Goal: Task Accomplishment & Management: Use online tool/utility

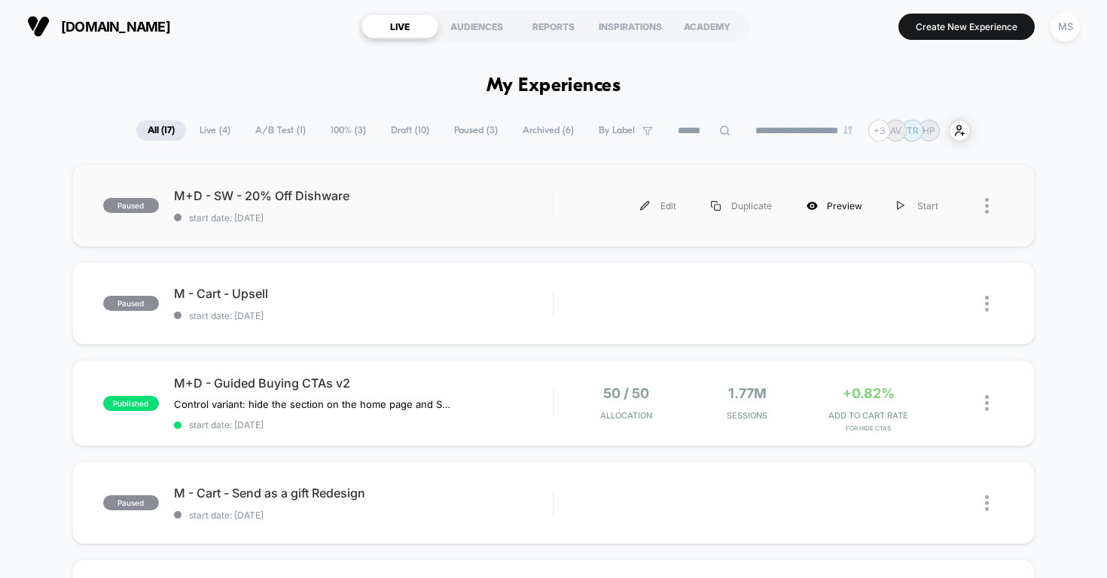
click at [834, 203] on div "Preview" at bounding box center [834, 206] width 90 height 34
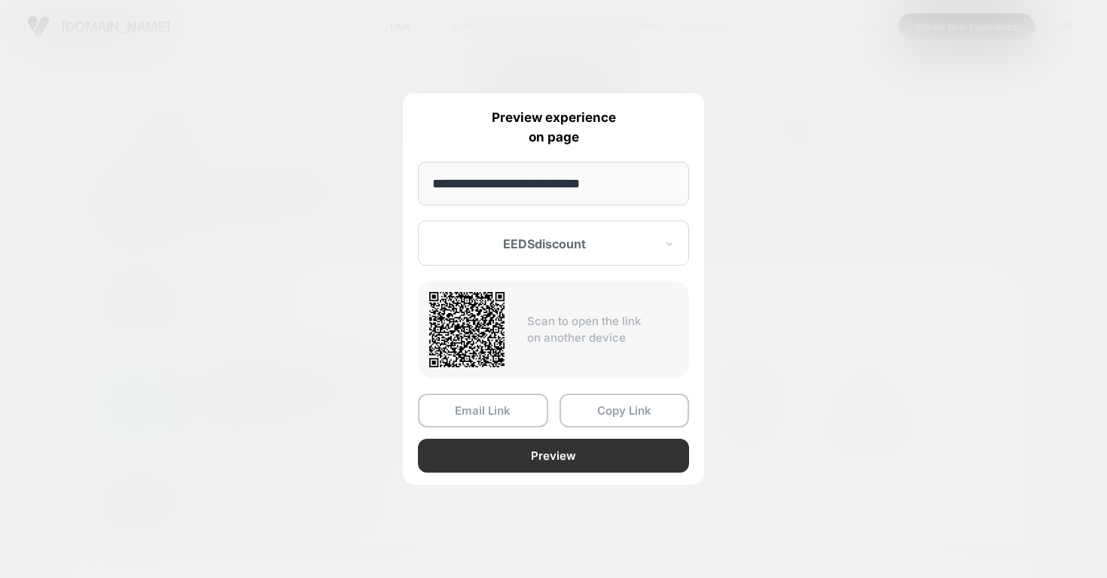
click at [581, 453] on button "Preview" at bounding box center [553, 456] width 271 height 34
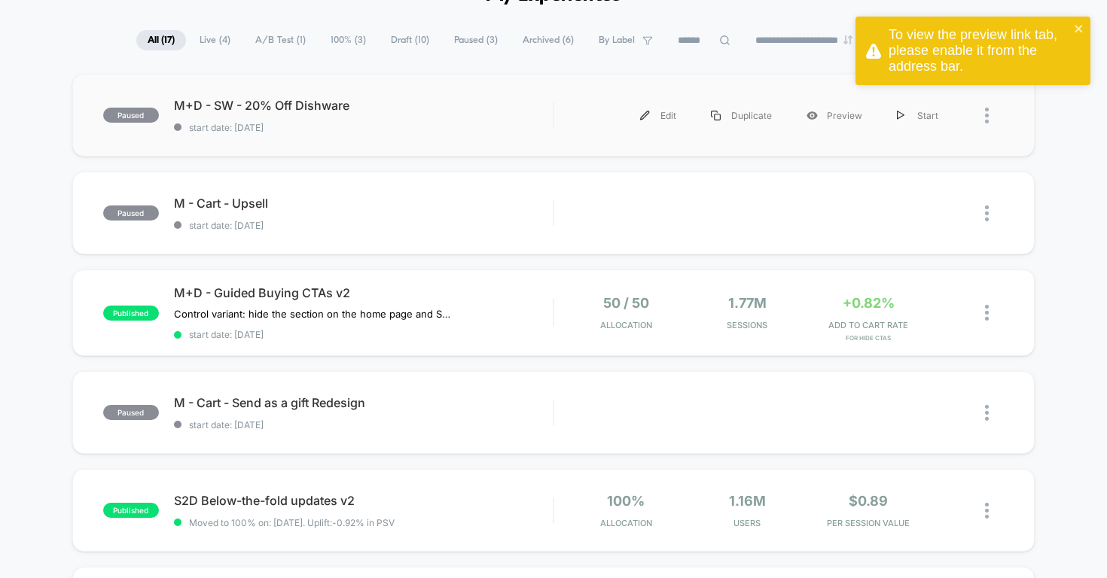
scroll to position [94, 0]
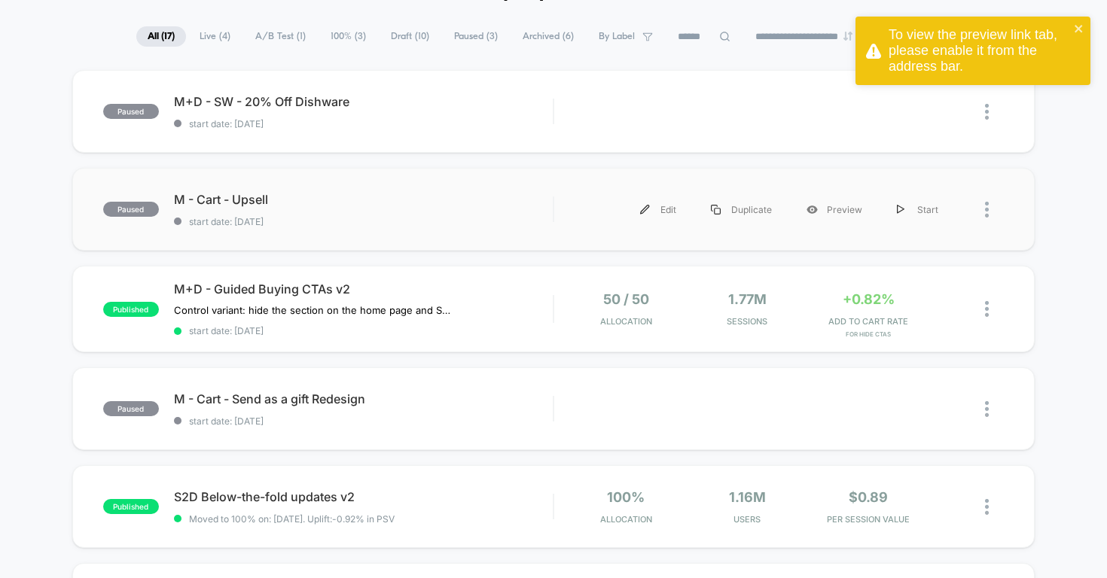
click at [372, 189] on div "paused M - Cart - Upsell start date: [DATE] Edit Duplicate Preview Start" at bounding box center [553, 209] width 963 height 83
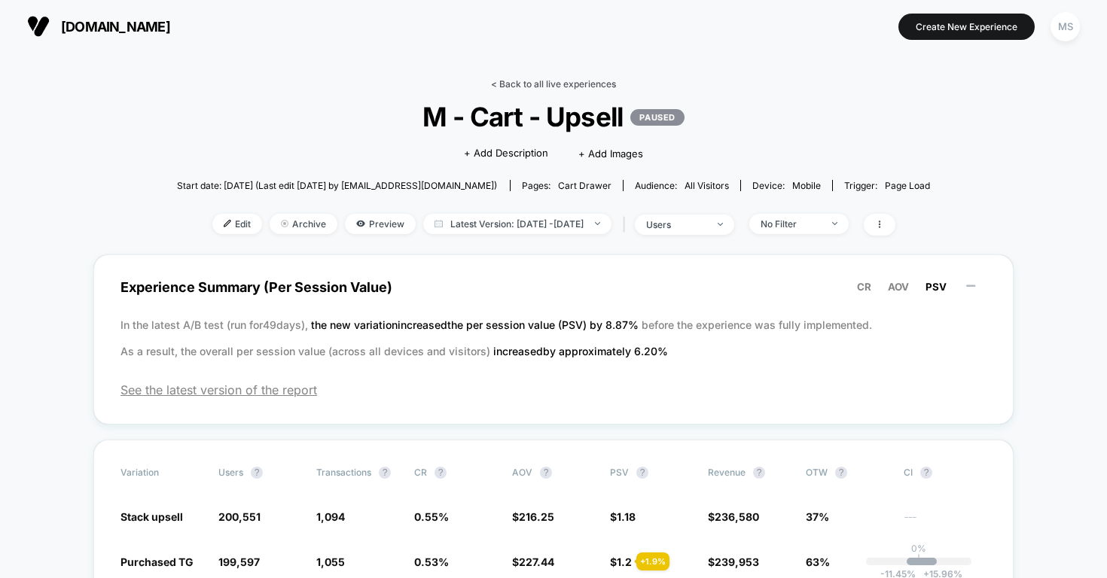
click at [551, 84] on link "< Back to all live experiences" at bounding box center [553, 83] width 125 height 11
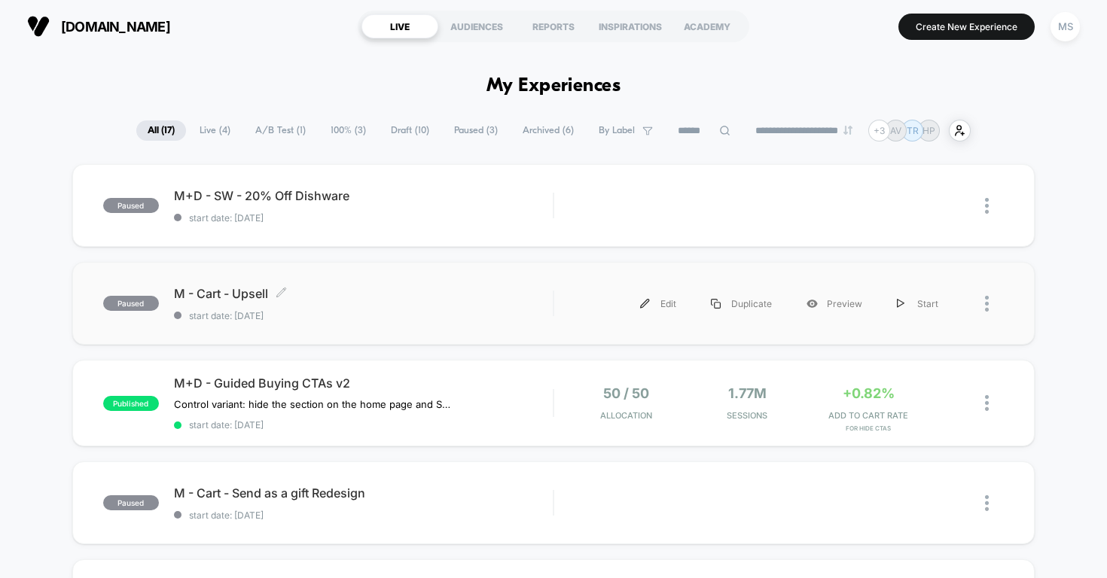
scroll to position [95, 0]
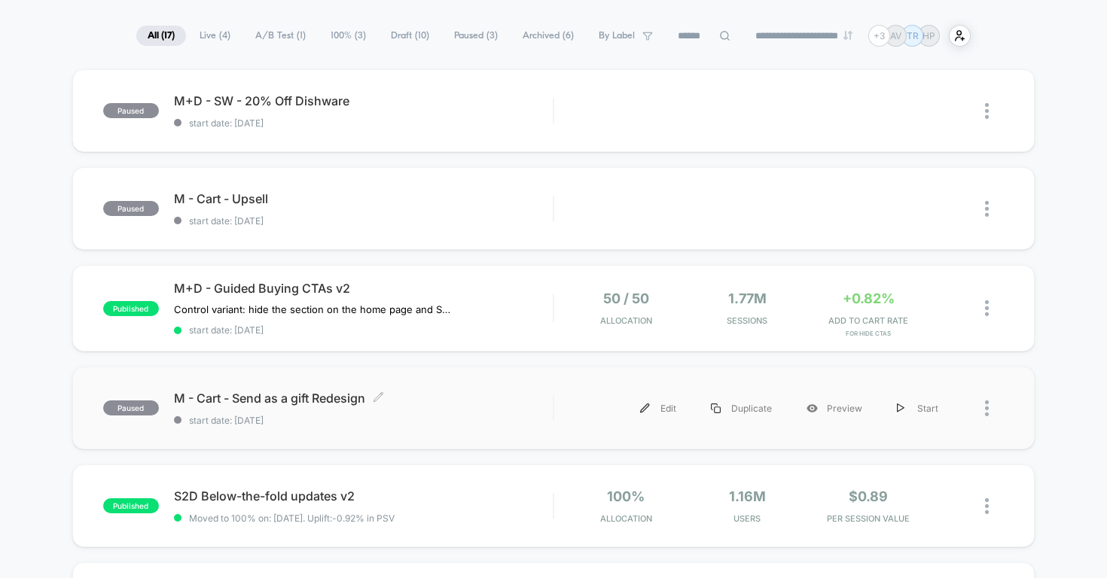
click at [410, 425] on span "start date: [DATE]" at bounding box center [363, 420] width 379 height 11
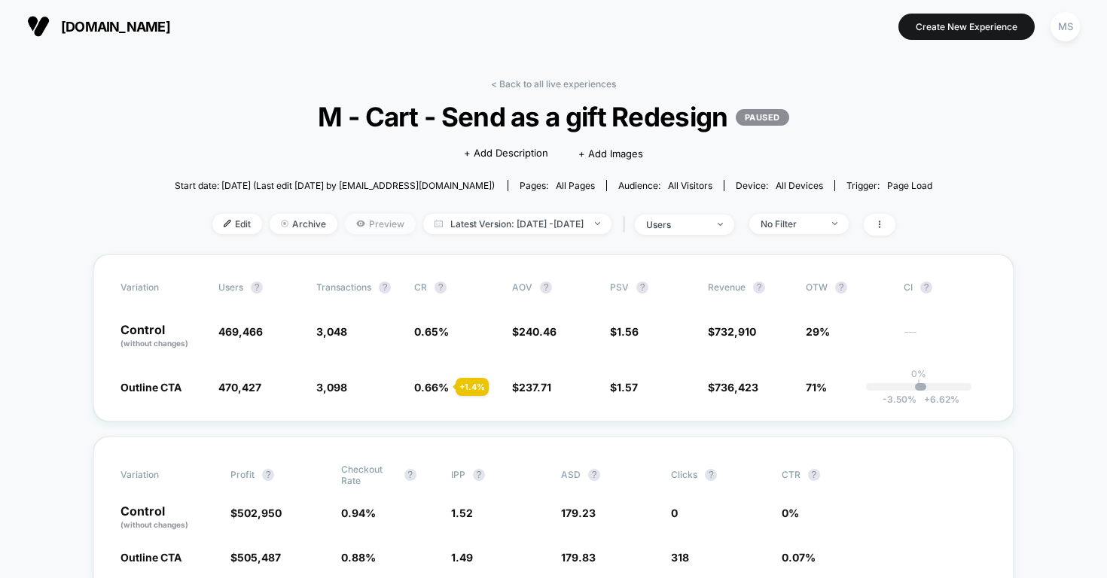
click at [346, 221] on span "Preview" at bounding box center [380, 224] width 71 height 20
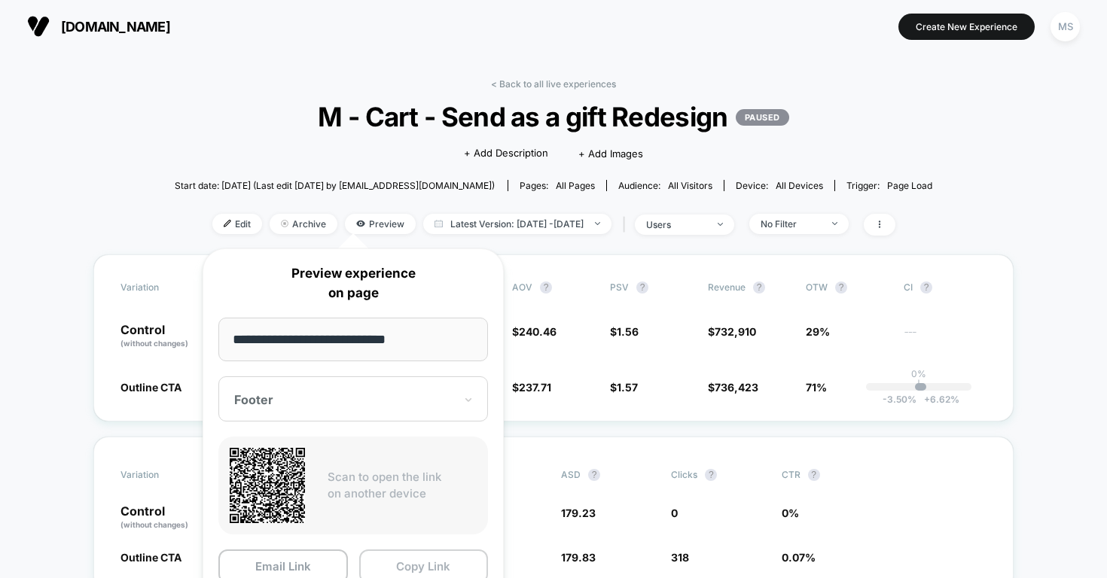
click at [427, 566] on button "Copy Link" at bounding box center [424, 567] width 130 height 34
